Goal: Task Accomplishment & Management: Use online tool/utility

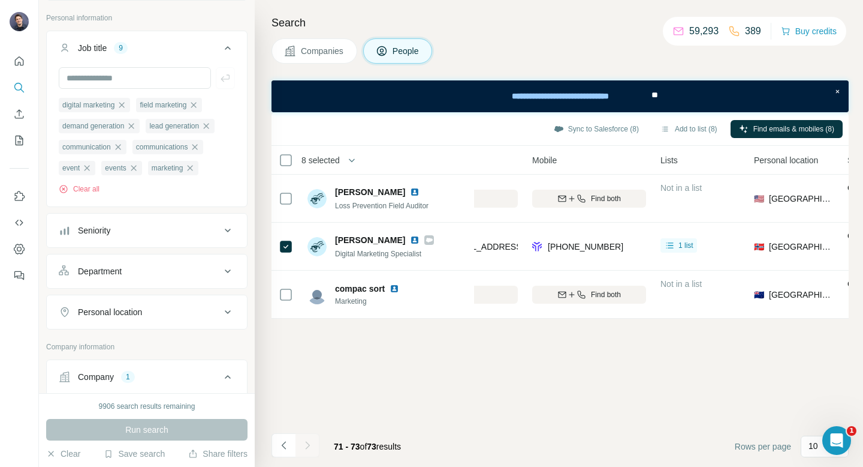
scroll to position [203, 0]
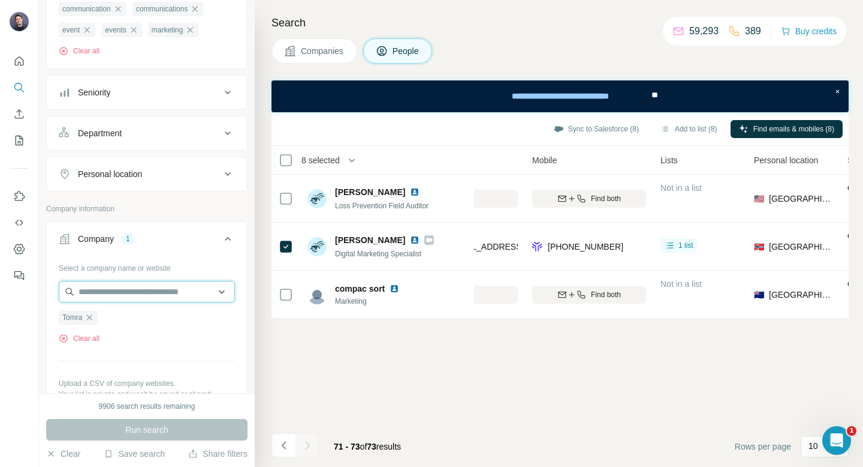
click at [99, 296] on input "text" at bounding box center [147, 292] width 176 height 22
click at [354, 366] on div "Sync to Salesforce (8) Add to list (8) Find emails & mobiles (8) 8 selected Peo…" at bounding box center [560, 289] width 577 height 354
click at [90, 322] on icon "button" at bounding box center [90, 317] width 10 height 10
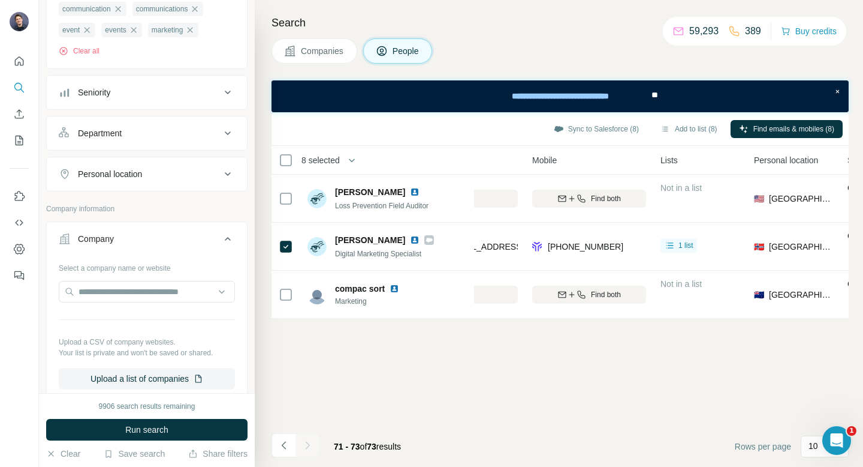
click at [318, 62] on button "Companies" at bounding box center [315, 50] width 86 height 25
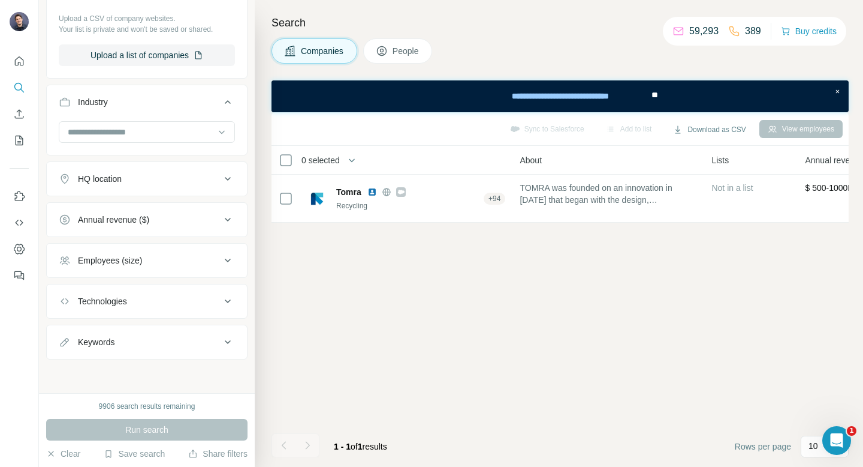
scroll to position [198, 0]
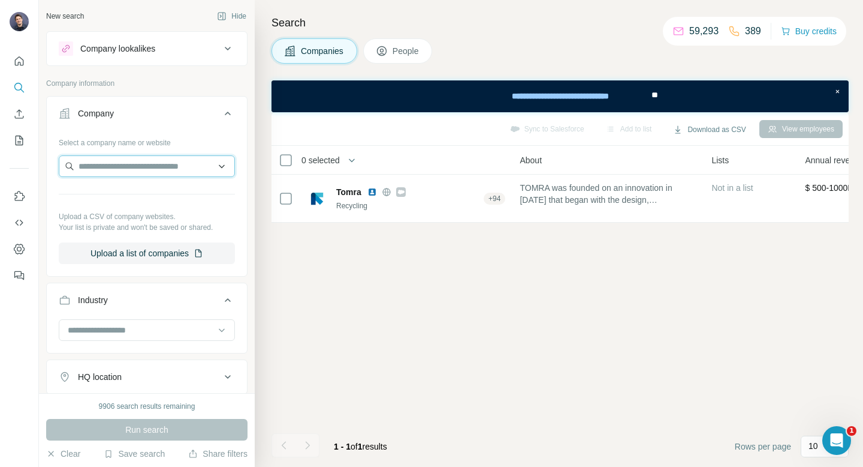
click at [118, 168] on input "text" at bounding box center [147, 166] width 176 height 22
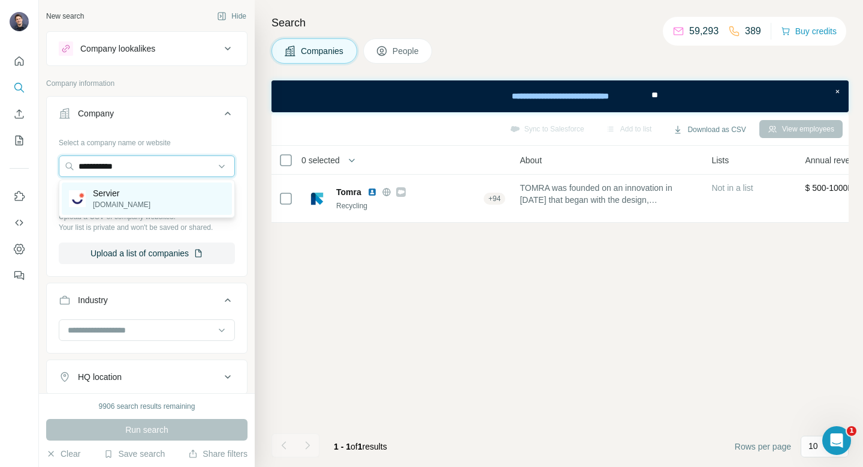
type input "**********"
click at [133, 195] on div "Servier [DOMAIN_NAME]" at bounding box center [147, 198] width 170 height 32
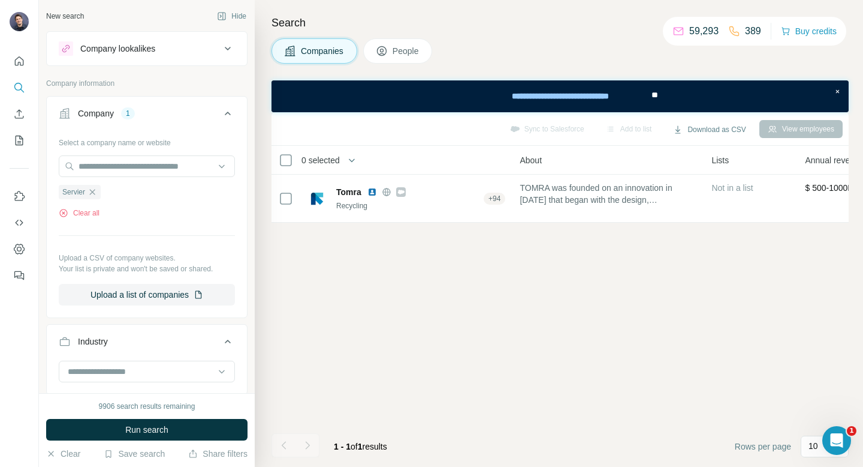
scroll to position [45, 0]
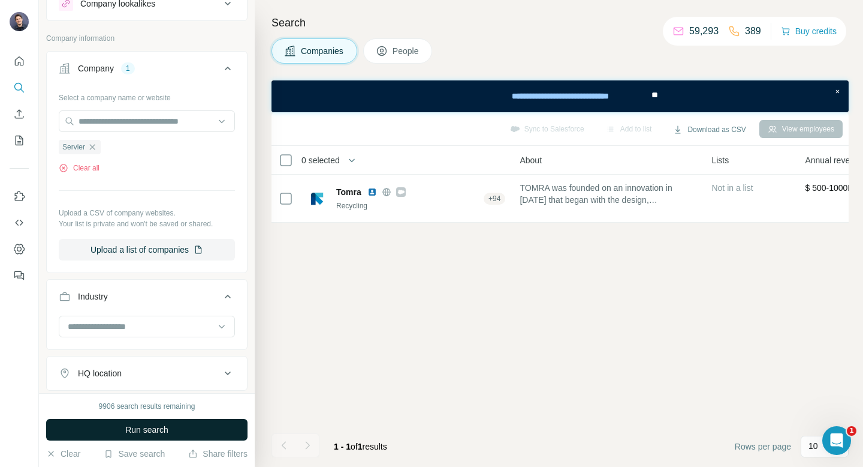
click at [142, 426] on span "Run search" at bounding box center [146, 429] width 43 height 12
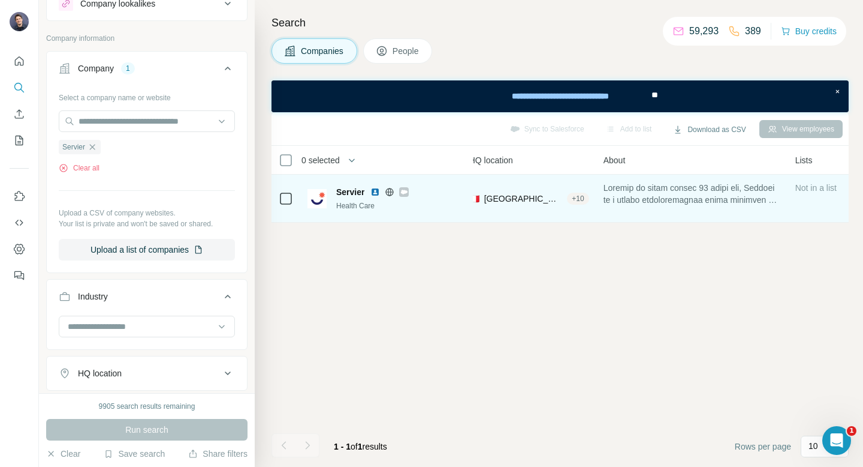
scroll to position [0, 0]
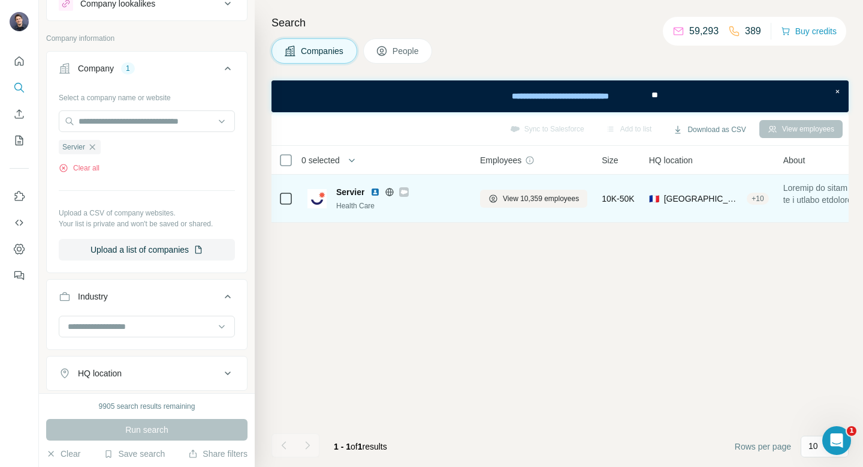
click at [713, 197] on span "[GEOGRAPHIC_DATA], [GEOGRAPHIC_DATA]" at bounding box center [703, 198] width 79 height 12
click at [759, 198] on div "+ 10" at bounding box center [758, 198] width 22 height 11
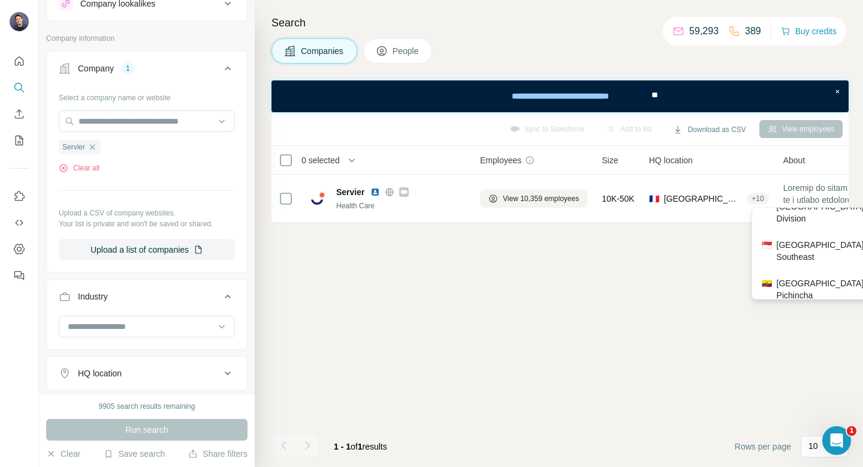
scroll to position [140, 0]
click at [787, 257] on div "🇲🇾 [GEOGRAPHIC_DATA], [GEOGRAPHIC_DATA] 🇮🇳 [GEOGRAPHIC_DATA], [GEOGRAPHIC_DATA]…" at bounding box center [819, 300] width 128 height 403
click at [759, 250] on div "🇲🇾 [GEOGRAPHIC_DATA], [GEOGRAPHIC_DATA] 🇮🇳 [GEOGRAPHIC_DATA], [GEOGRAPHIC_DATA]…" at bounding box center [819, 300] width 128 height 403
click at [789, 251] on div "🇲🇾 [GEOGRAPHIC_DATA], [GEOGRAPHIC_DATA] 🇮🇳 [GEOGRAPHIC_DATA], [GEOGRAPHIC_DATA]…" at bounding box center [819, 300] width 128 height 403
click at [558, 280] on div "Sync to Salesforce Add to list Download as CSV View employees 0 selected Compan…" at bounding box center [560, 289] width 577 height 354
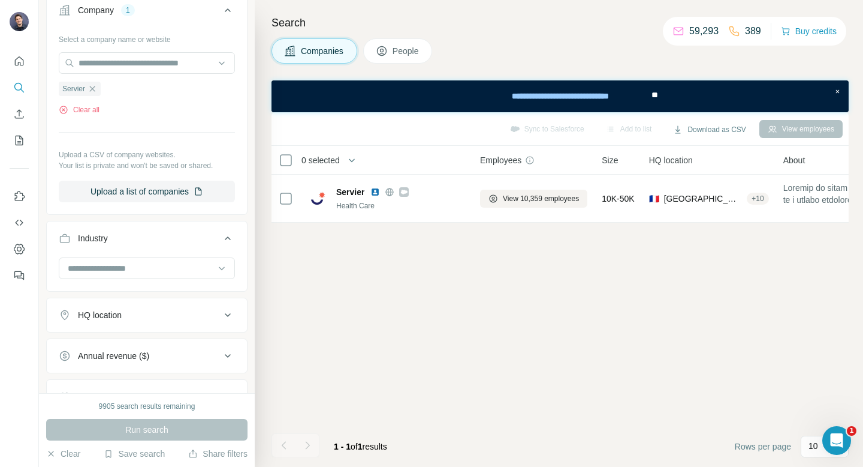
scroll to position [105, 0]
click at [134, 313] on div "HQ location" at bounding box center [140, 313] width 162 height 12
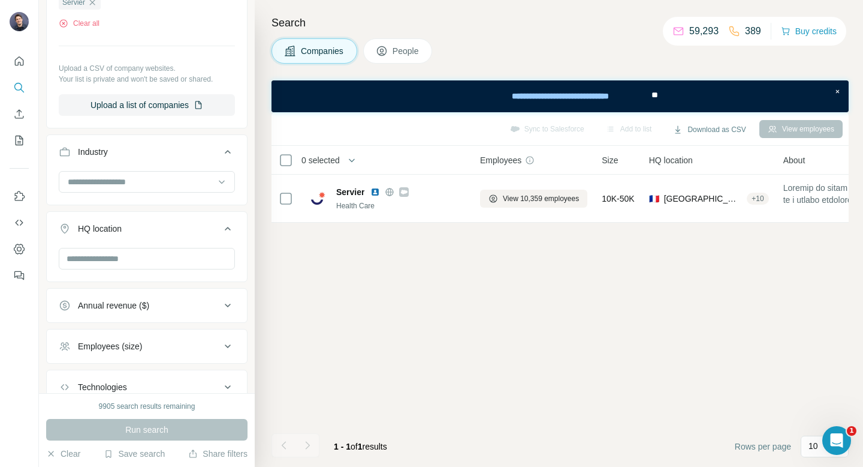
scroll to position [222, 0]
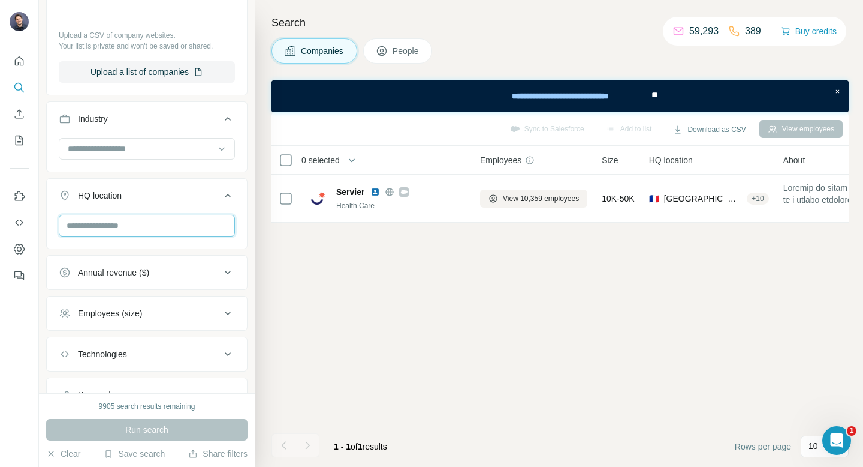
click at [79, 226] on input "text" at bounding box center [147, 226] width 176 height 22
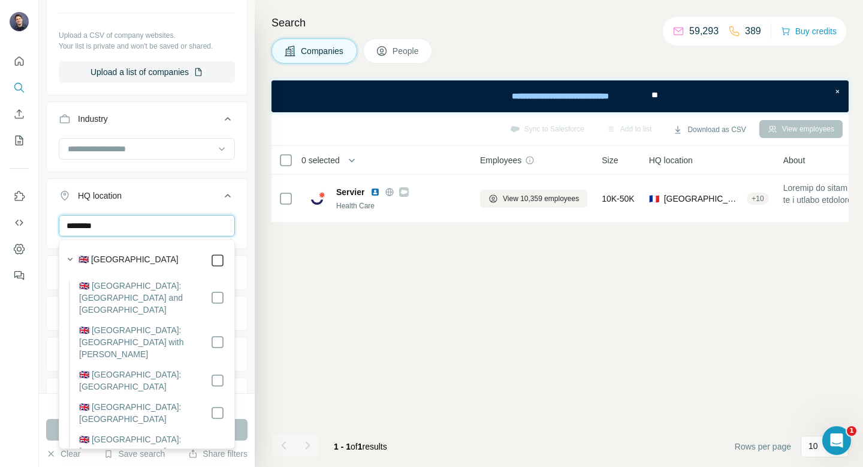
type input "********"
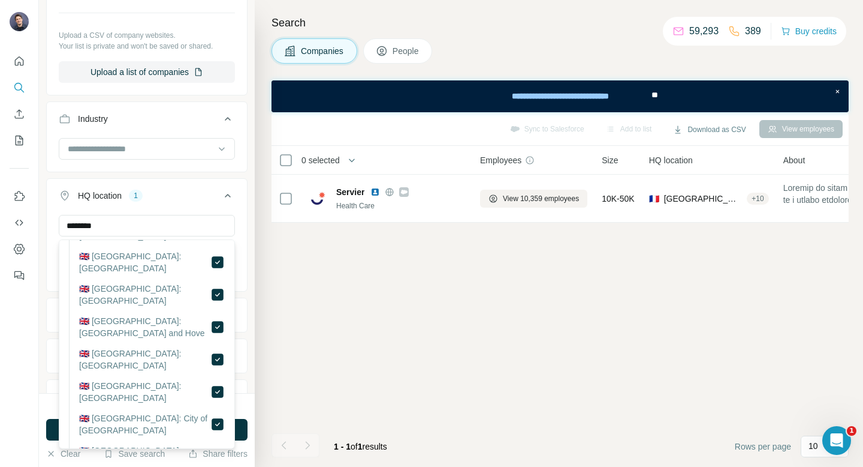
scroll to position [487, 0]
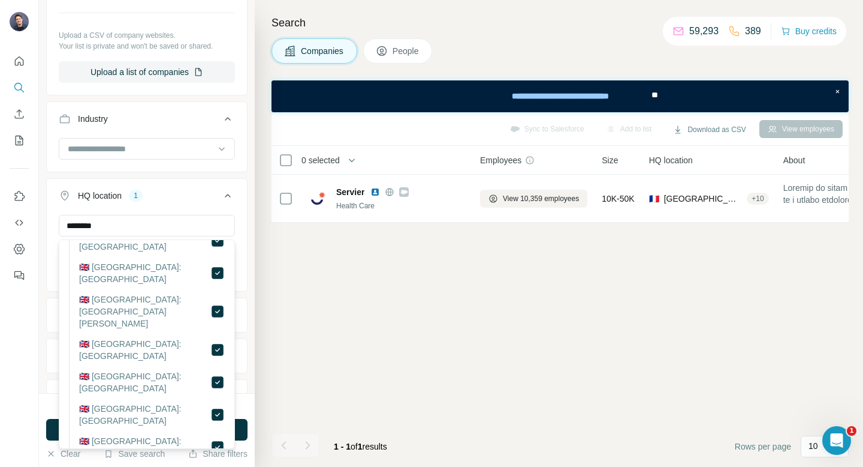
click at [221, 174] on ul "Company 1 Select a company name or website Servier Clear all Upload a CSV of co…" at bounding box center [146, 163] width 201 height 581
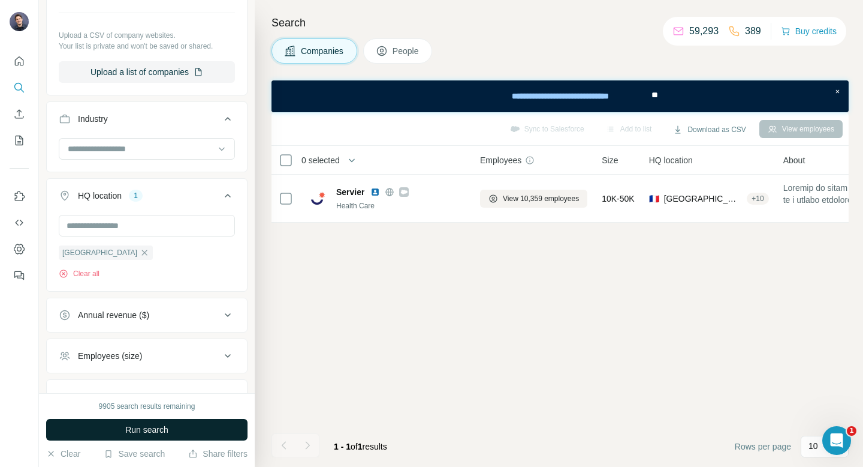
click at [164, 422] on button "Run search" at bounding box center [146, 430] width 201 height 22
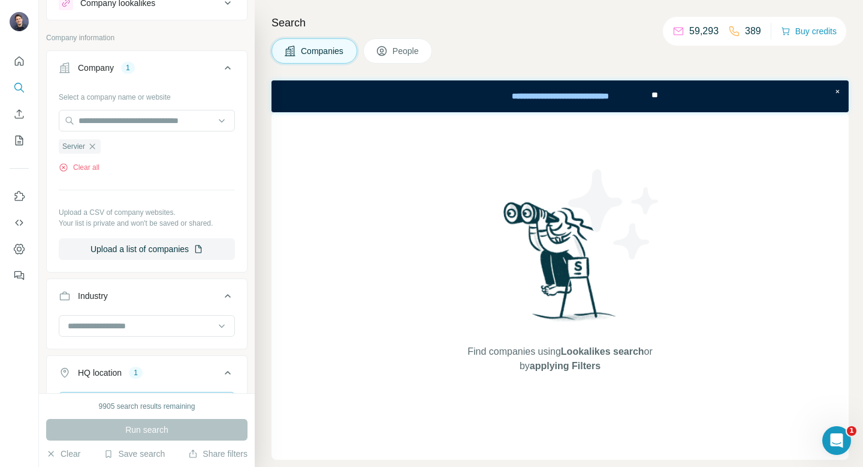
scroll to position [145, 0]
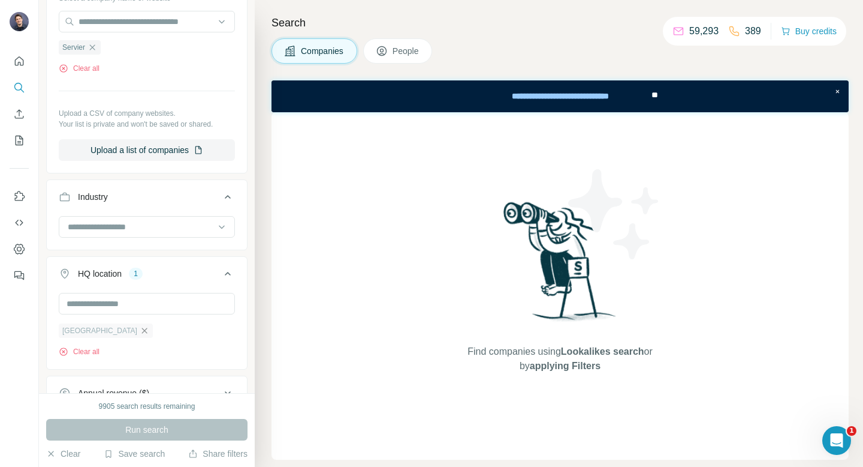
click at [142, 330] on icon "button" at bounding box center [144, 329] width 5 height 5
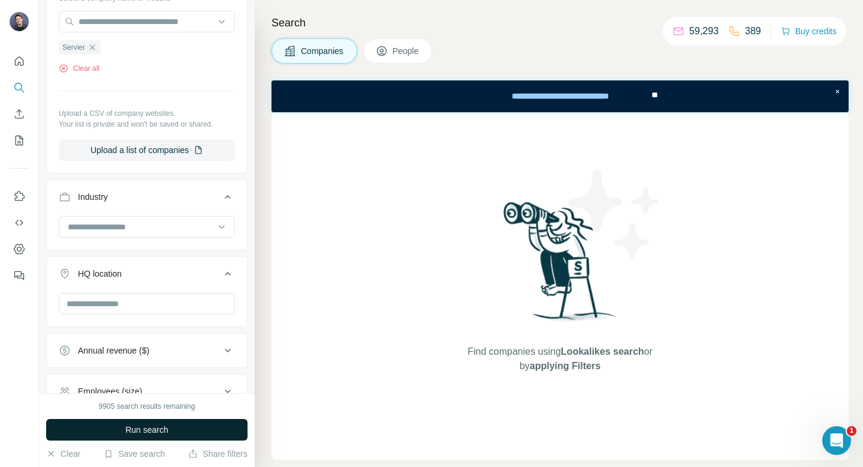
click at [139, 426] on span "Run search" at bounding box center [146, 429] width 43 height 12
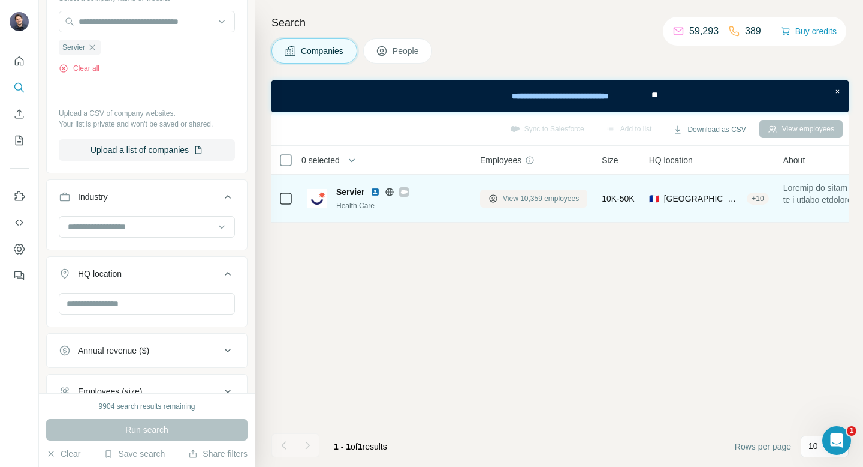
click at [534, 194] on span "View 10,359 employees" at bounding box center [541, 198] width 76 height 11
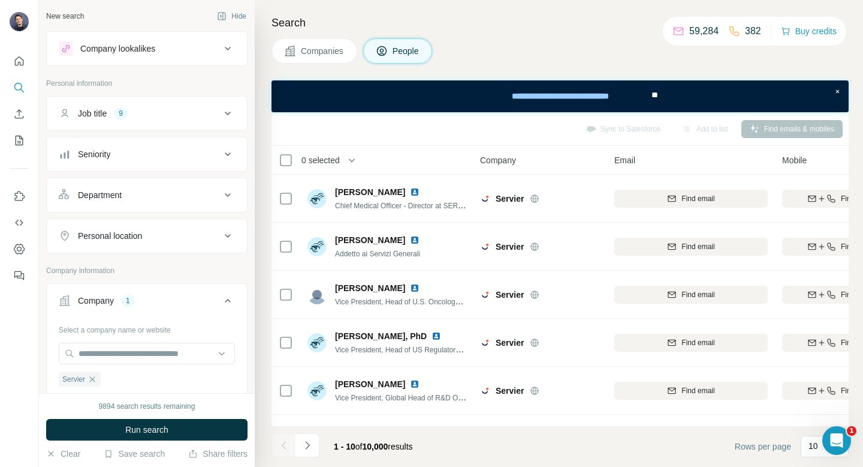
click at [149, 116] on div "Job title 9" at bounding box center [140, 113] width 162 height 12
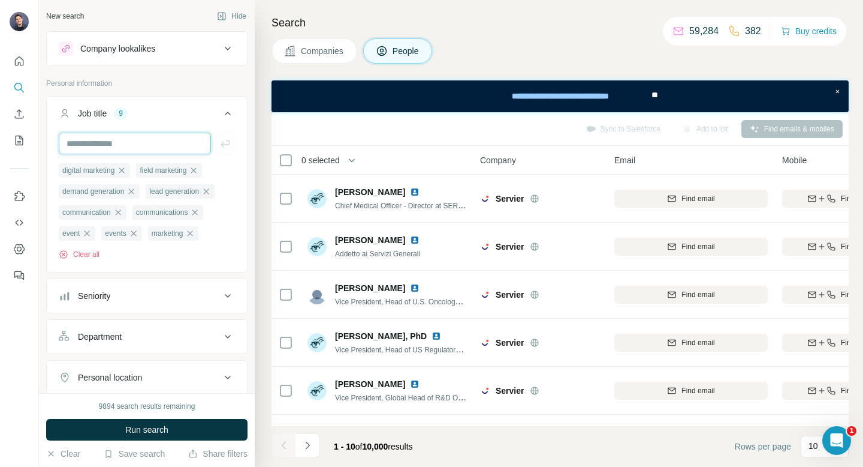
click at [92, 147] on input "text" at bounding box center [135, 144] width 152 height 22
paste input "**********"
type input "**********"
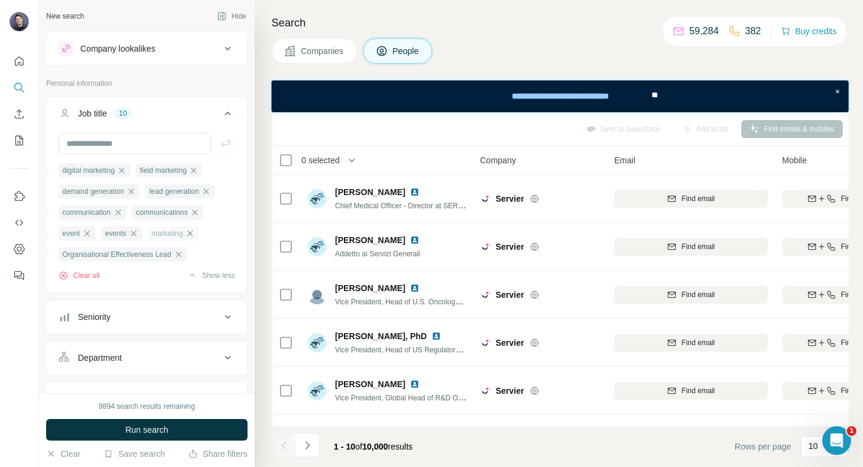
click at [193, 238] on icon "button" at bounding box center [190, 233] width 10 height 10
click at [161, 436] on button "Run search" at bounding box center [146, 430] width 201 height 22
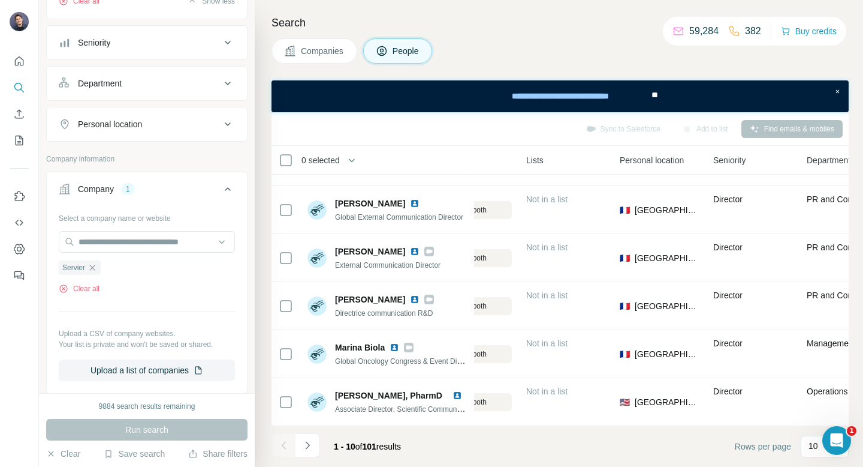
scroll to position [221, 0]
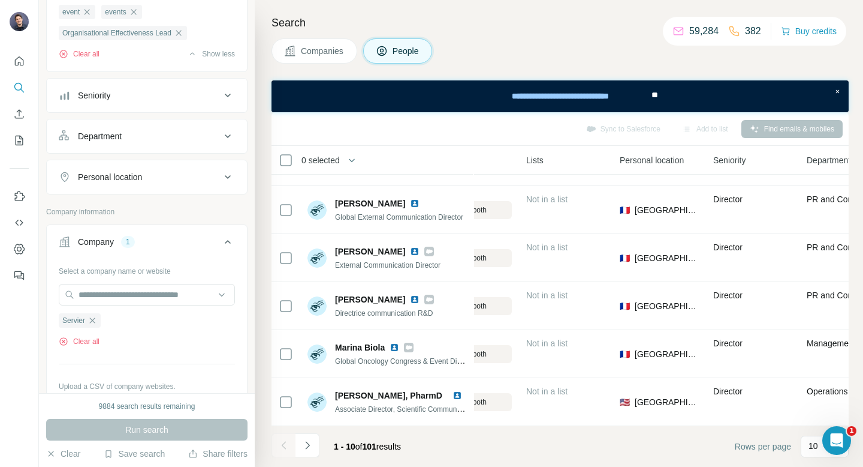
click at [159, 186] on button "Personal location" at bounding box center [147, 176] width 200 height 29
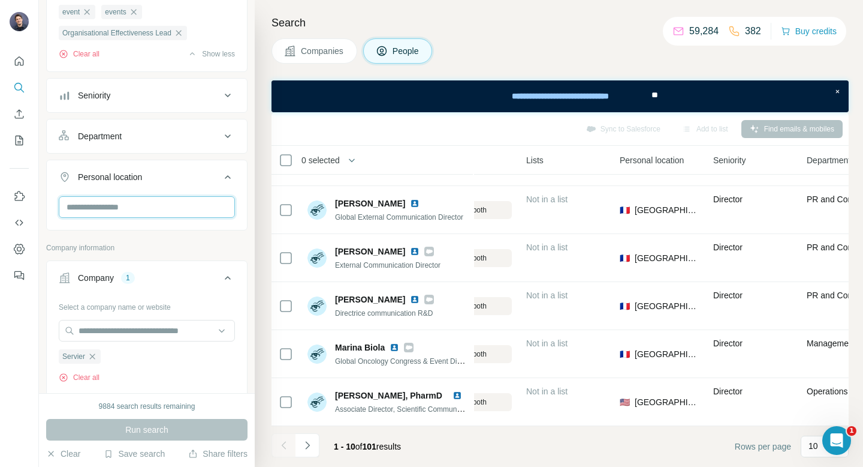
click at [150, 206] on input "text" at bounding box center [147, 207] width 176 height 22
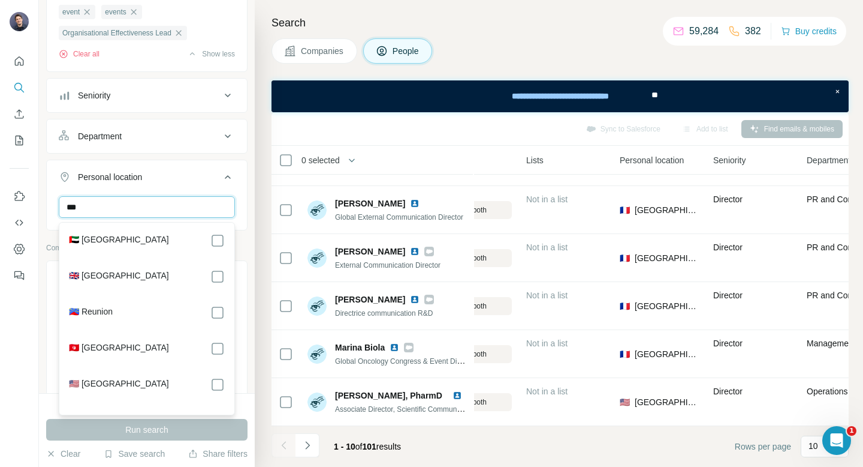
type input "***"
click at [203, 264] on div "🇦🇪 [GEOGRAPHIC_DATA] 🇬🇧 [GEOGRAPHIC_DATA] 🇷🇪 Reunion 🇹🇳 [GEOGRAPHIC_DATA] 🇺🇸 [G…" at bounding box center [147, 318] width 170 height 187
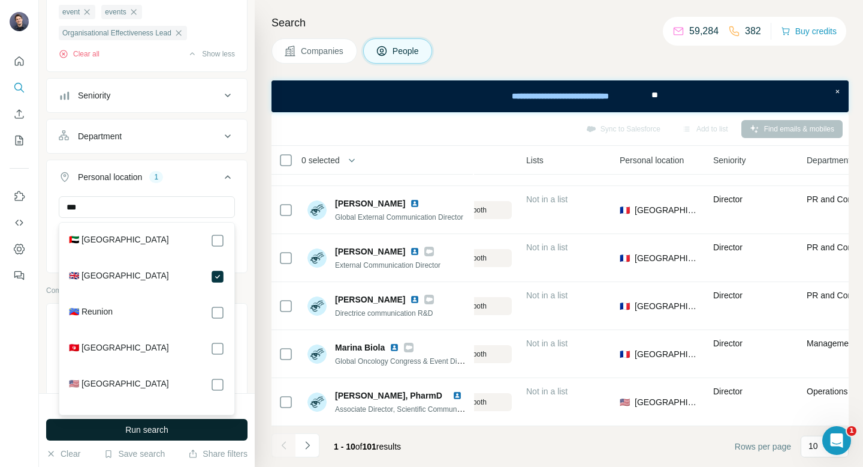
click at [158, 427] on span "Run search" at bounding box center [146, 429] width 43 height 12
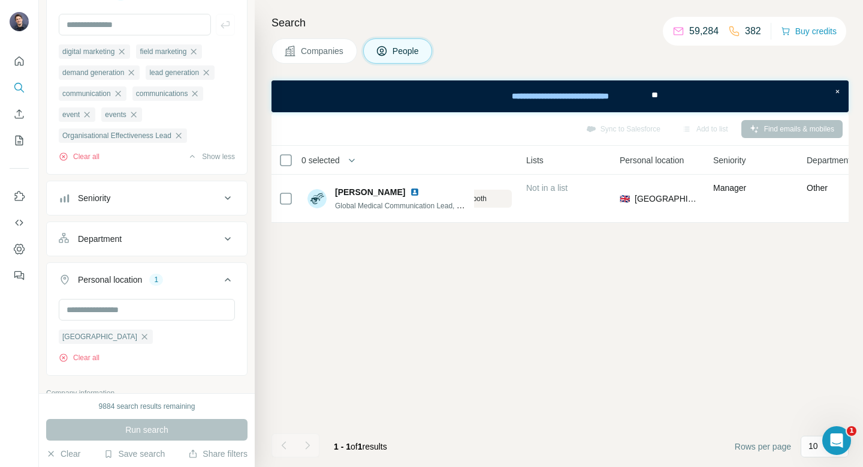
scroll to position [0, 384]
click at [126, 22] on input "text" at bounding box center [135, 25] width 152 height 22
type input "*********"
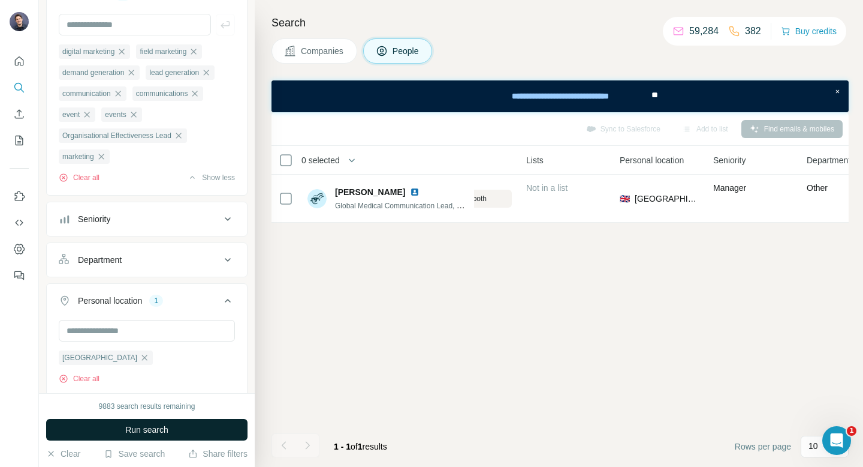
click at [131, 428] on span "Run search" at bounding box center [146, 429] width 43 height 12
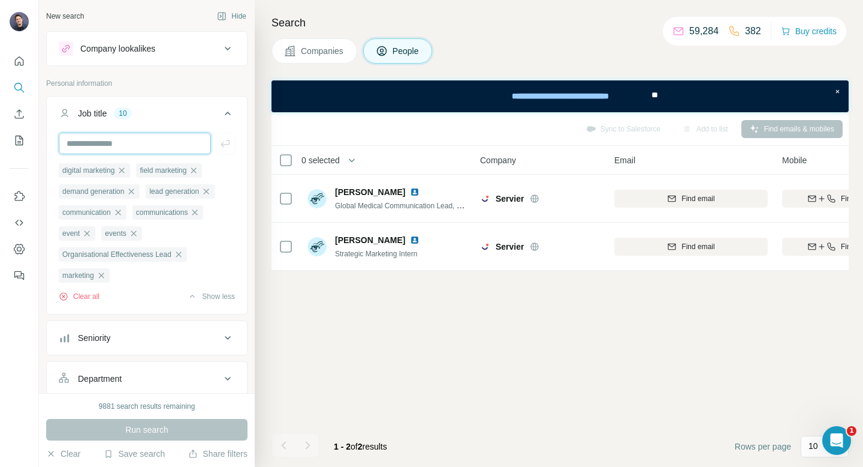
click at [127, 136] on input "text" at bounding box center [135, 144] width 152 height 22
type input "*****"
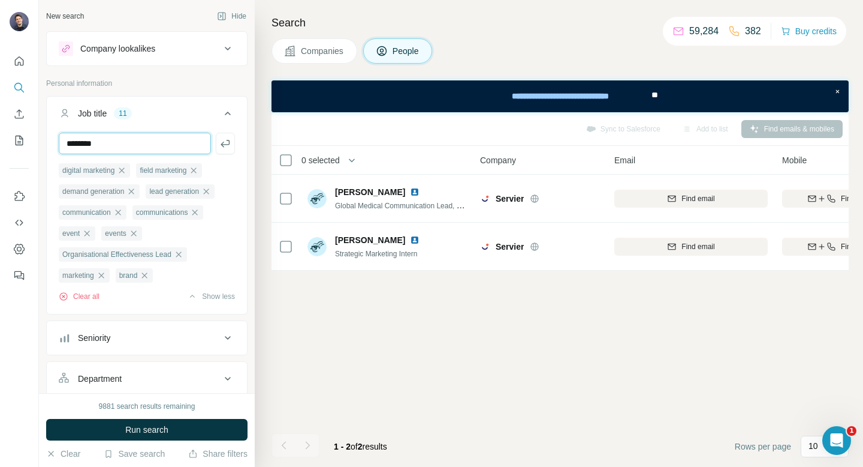
type input "********"
type input "*"
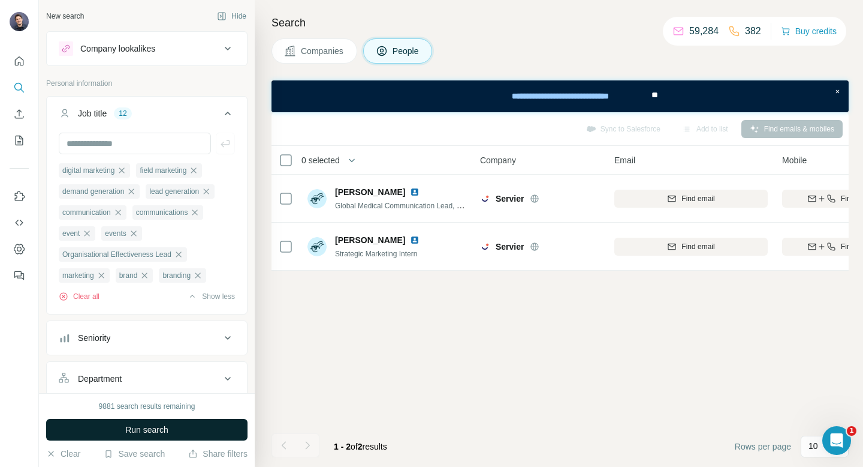
click at [157, 425] on span "Run search" at bounding box center [146, 429] width 43 height 12
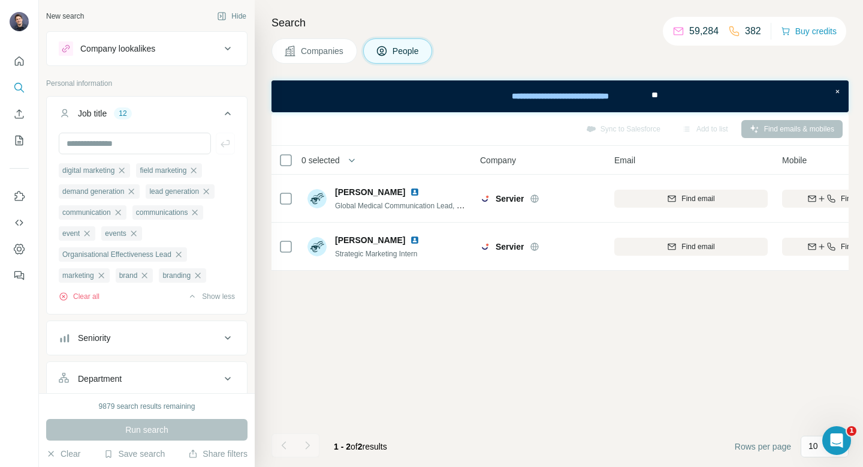
click at [283, 152] on th "0 selected" at bounding box center [368, 160] width 192 height 29
click at [796, 129] on span "Find emails & mobiles (2)" at bounding box center [794, 129] width 81 height 11
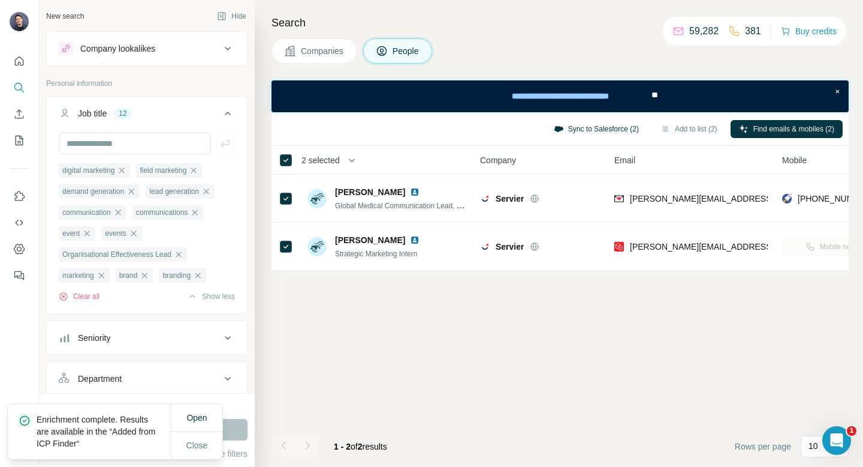
click at [615, 129] on button "Sync to Salesforce (2)" at bounding box center [597, 129] width 102 height 18
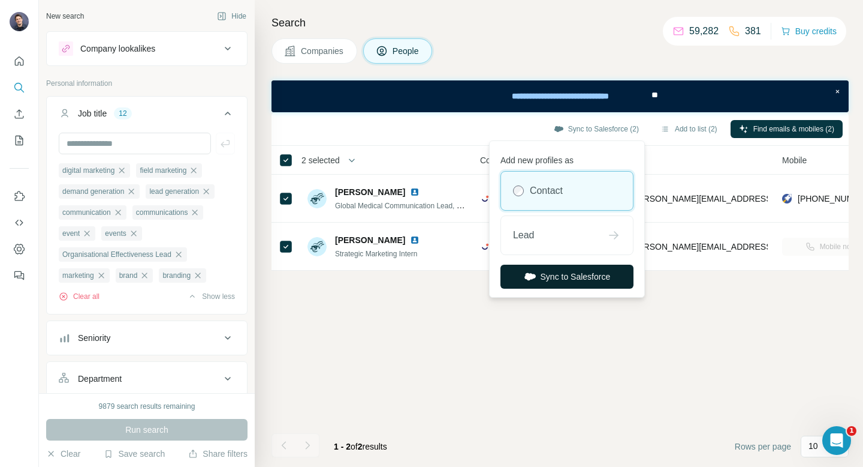
click at [585, 280] on button "Sync to Salesforce" at bounding box center [567, 276] width 133 height 24
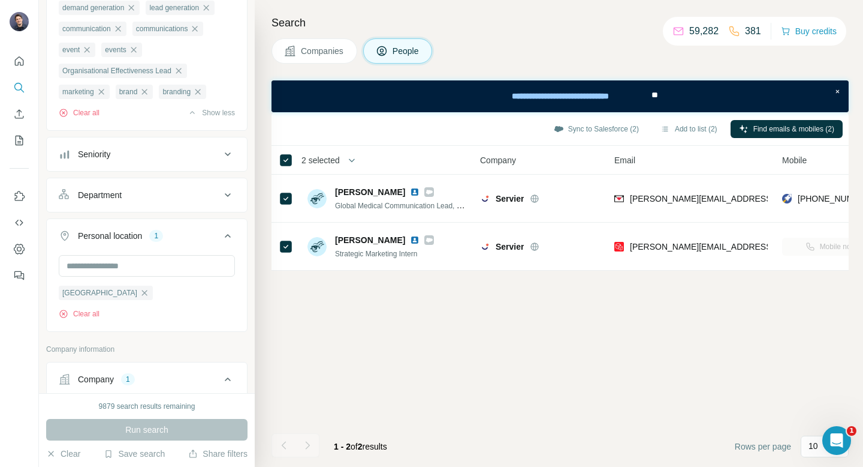
scroll to position [189, 0]
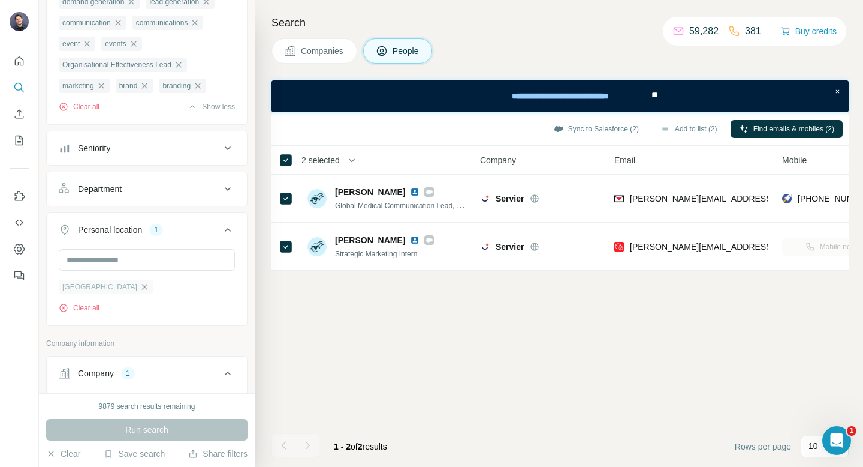
click at [140, 290] on icon "button" at bounding box center [145, 287] width 10 height 10
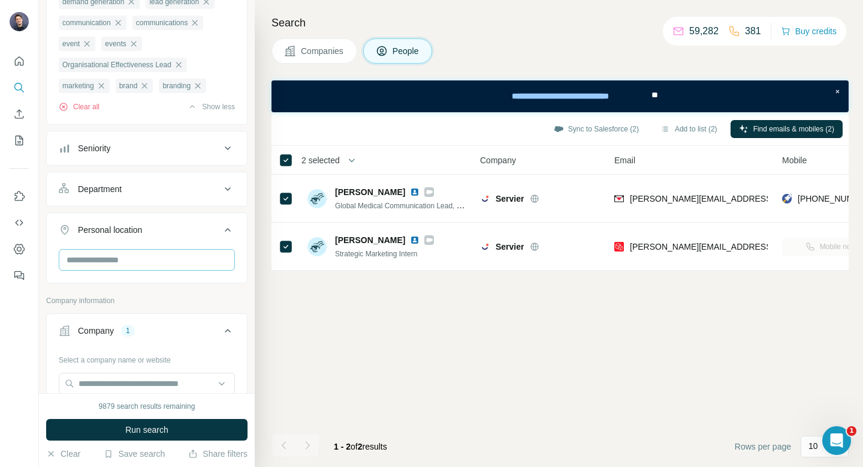
type input "*"
click at [131, 266] on input "text" at bounding box center [147, 260] width 176 height 22
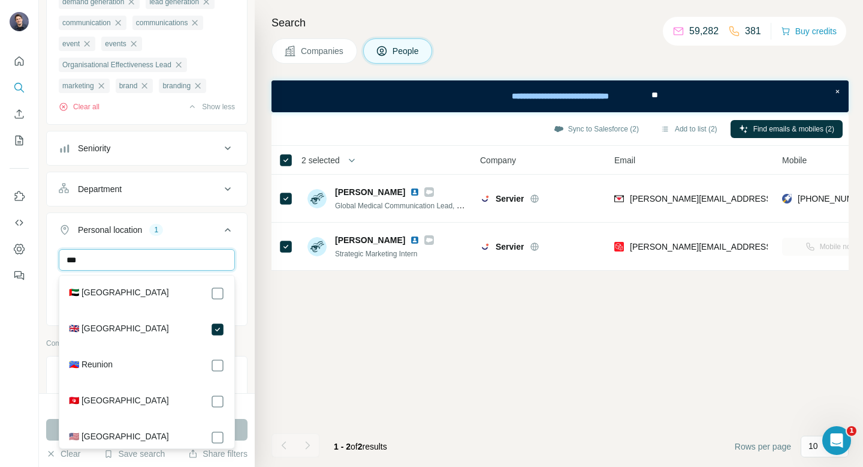
click at [161, 269] on input "***" at bounding box center [147, 260] width 176 height 22
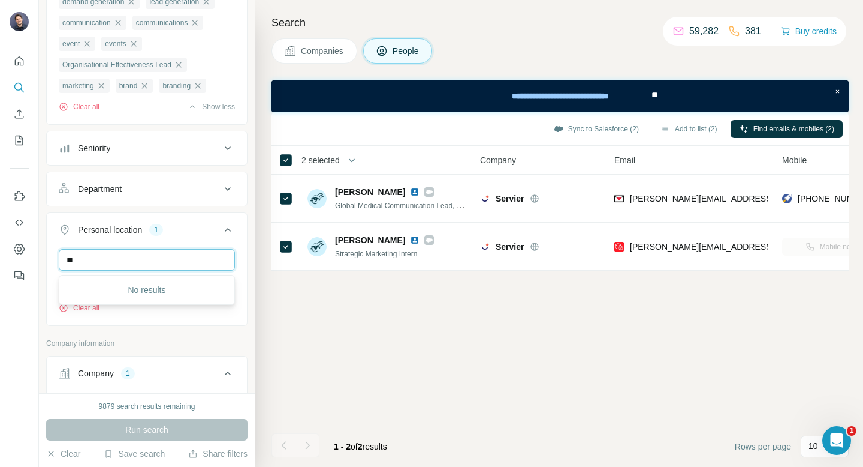
type input "*"
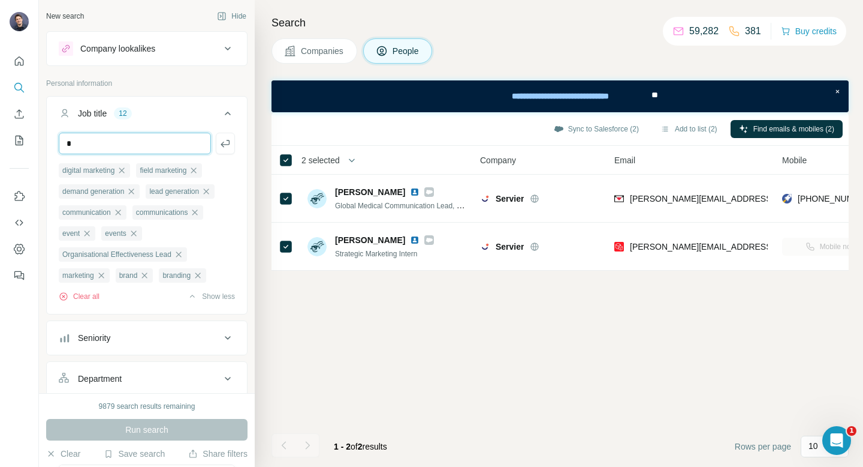
click at [95, 145] on input "*" at bounding box center [135, 144] width 152 height 22
click at [327, 49] on span "Companies" at bounding box center [323, 51] width 44 height 12
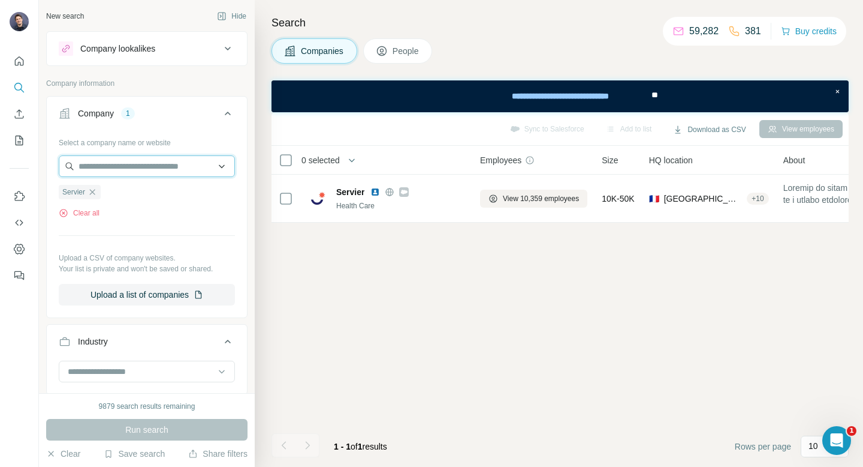
click at [124, 164] on input "text" at bounding box center [147, 166] width 176 height 22
type input "*"
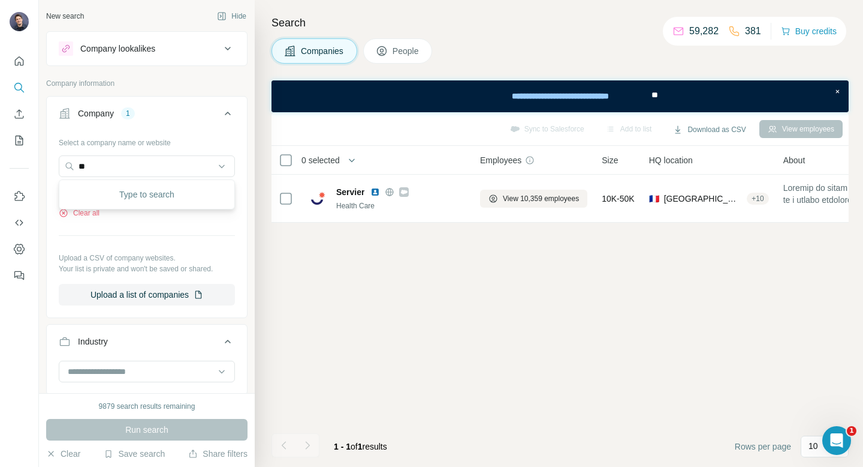
scroll to position [487, 0]
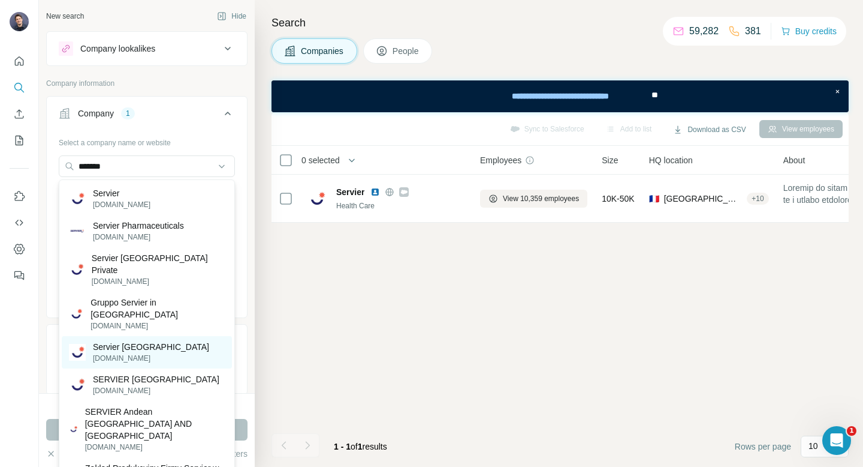
type input "*******"
click at [124, 341] on p "Servier [GEOGRAPHIC_DATA]" at bounding box center [151, 347] width 116 height 12
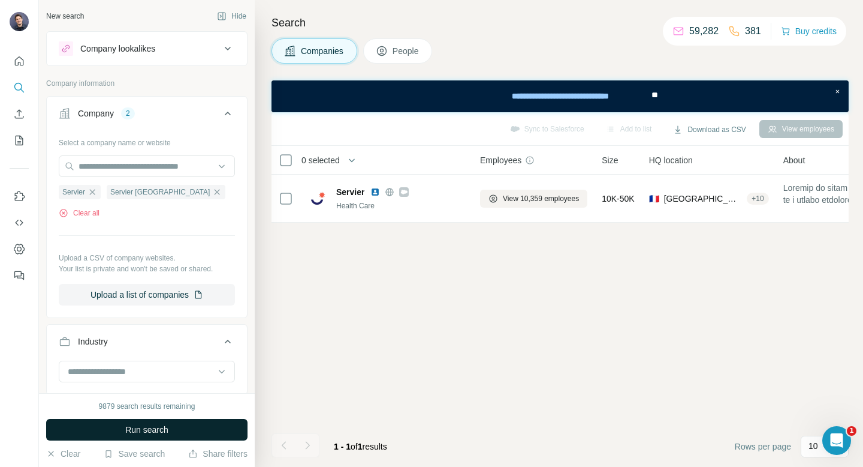
click at [148, 428] on span "Run search" at bounding box center [146, 429] width 43 height 12
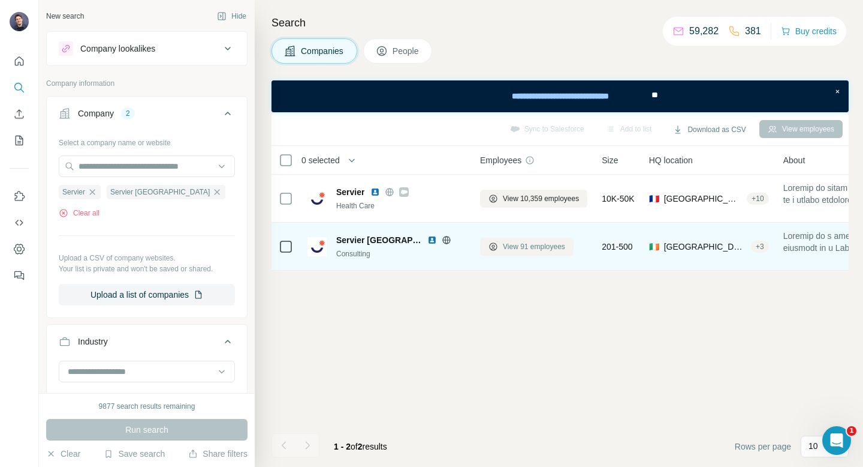
click at [542, 247] on span "View 91 employees" at bounding box center [534, 246] width 62 height 11
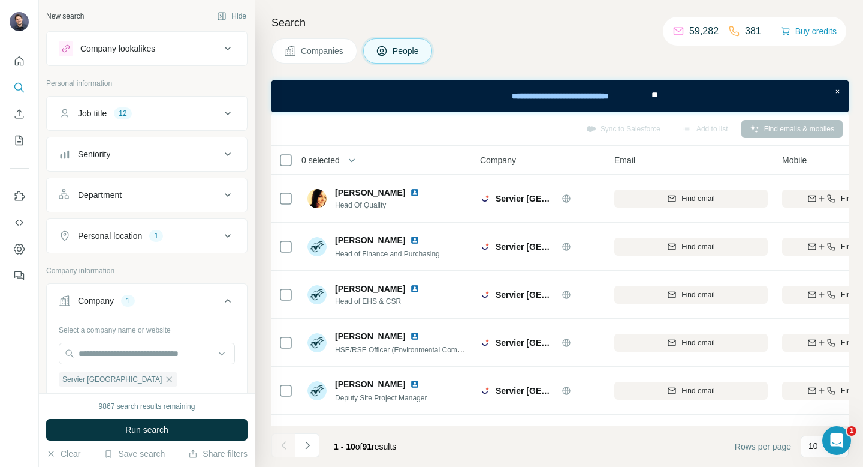
click at [225, 237] on icon at bounding box center [228, 235] width 14 height 14
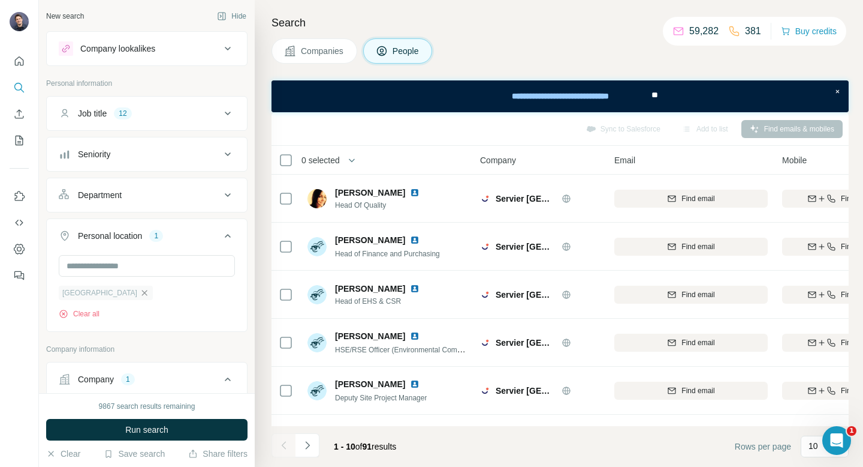
click at [140, 296] on icon "button" at bounding box center [145, 293] width 10 height 10
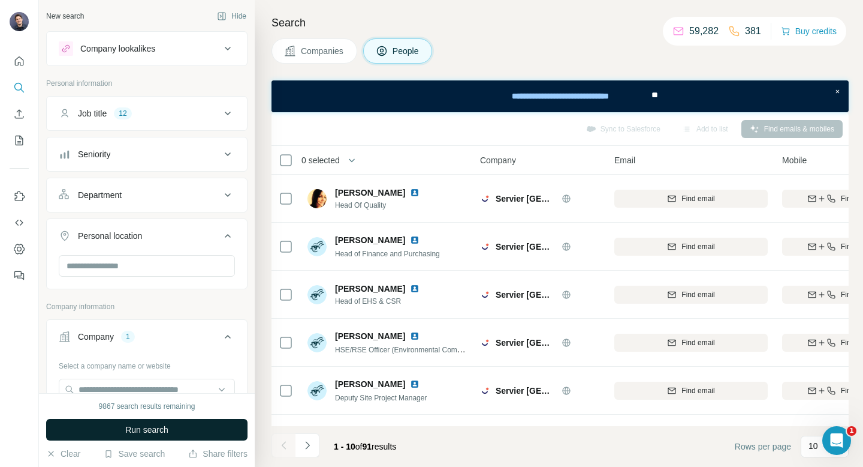
click at [164, 424] on span "Run search" at bounding box center [146, 429] width 43 height 12
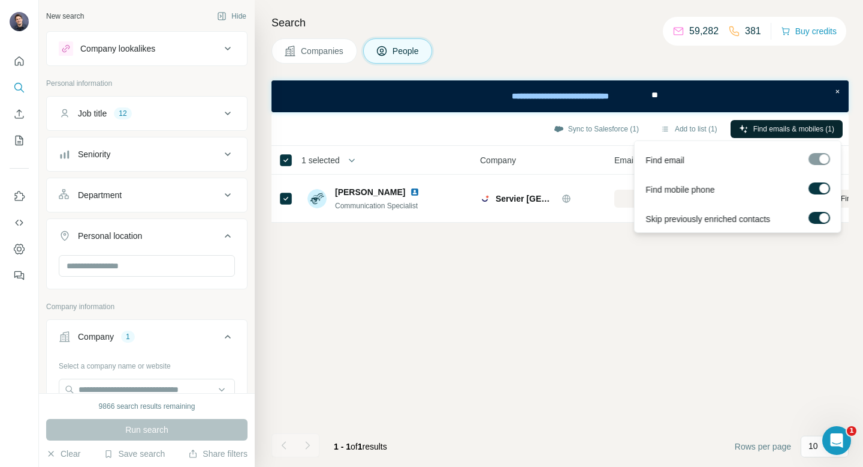
click at [802, 133] on span "Find emails & mobiles (1)" at bounding box center [794, 129] width 81 height 11
click at [803, 122] on button "Find emails & mobiles (1)" at bounding box center [787, 129] width 112 height 18
click at [547, 317] on div "Sync to Salesforce (1) Add to list (1) Find emails & mobiles (1) 1 selected Peo…" at bounding box center [560, 289] width 577 height 354
click at [595, 372] on div "Sync to Salesforce (1) Add to list (1) Find emails & mobiles (1) 1 selected Peo…" at bounding box center [560, 289] width 577 height 354
click at [809, 124] on span "Find emails & mobiles (1)" at bounding box center [794, 129] width 81 height 11
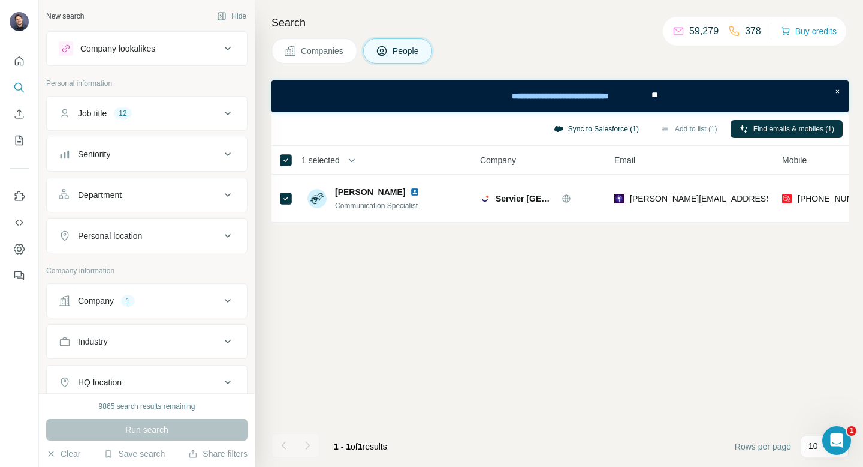
click at [604, 128] on button "Sync to Salesforce (1)" at bounding box center [597, 129] width 102 height 18
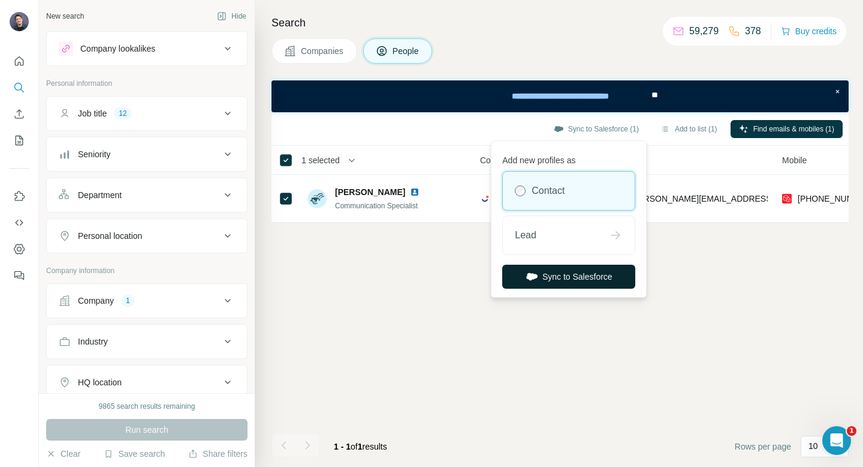
click at [610, 278] on button "Sync to Salesforce" at bounding box center [568, 276] width 133 height 24
